Goal: Task Accomplishment & Management: Manage account settings

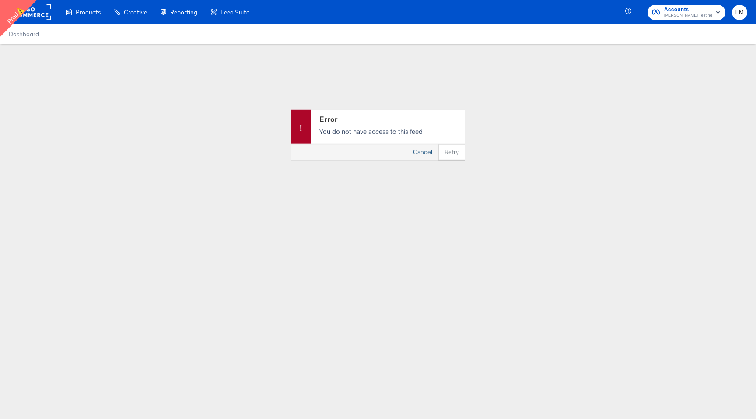
click at [428, 156] on button "Cancel" at bounding box center [423, 152] width 32 height 16
